Goal: Obtain resource: Download file/media

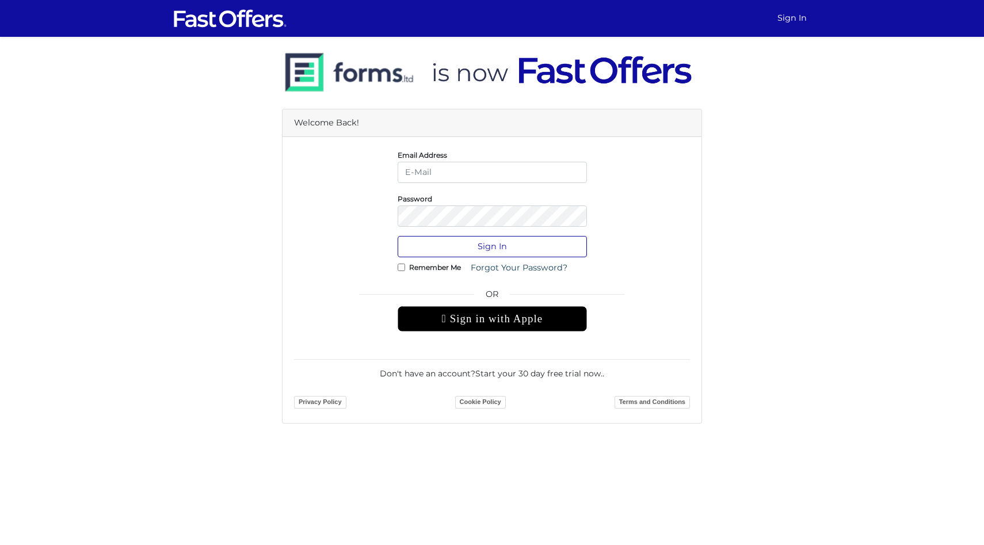
type input "tealyahcampbell@outlook.com"
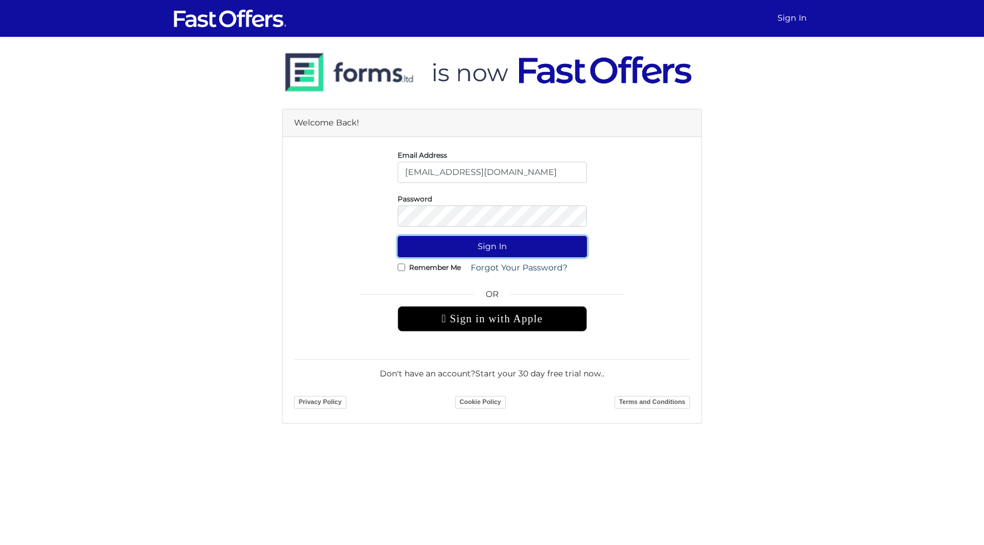
click at [449, 246] on button "Sign In" at bounding box center [491, 246] width 189 height 21
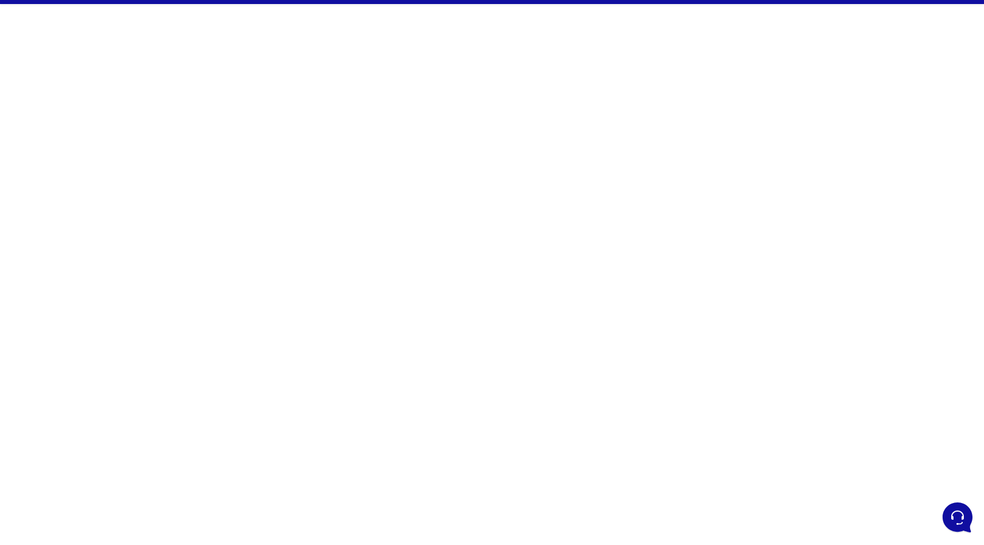
scroll to position [35, 0]
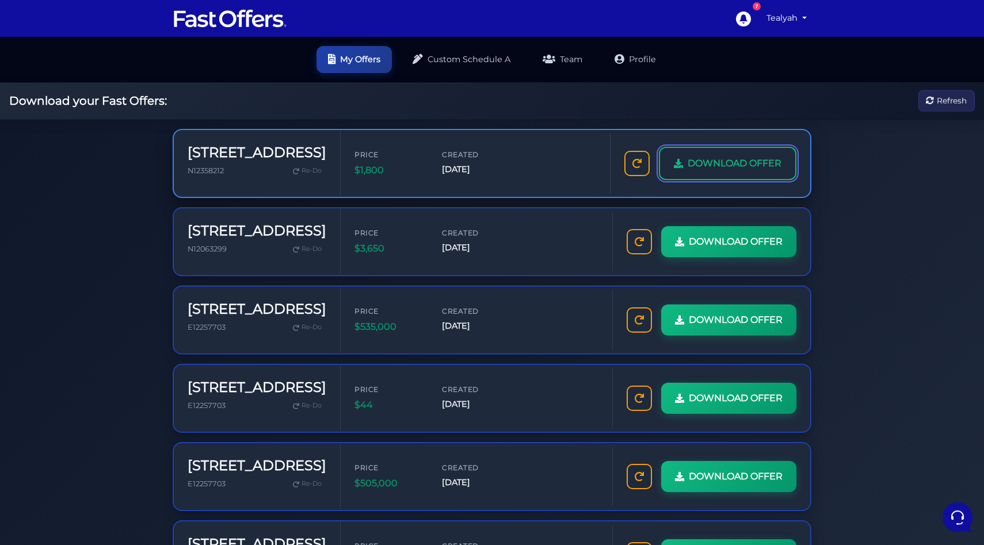
click at [675, 172] on link "DOWNLOAD OFFER" at bounding box center [727, 163] width 137 height 33
